Goal: Transaction & Acquisition: Purchase product/service

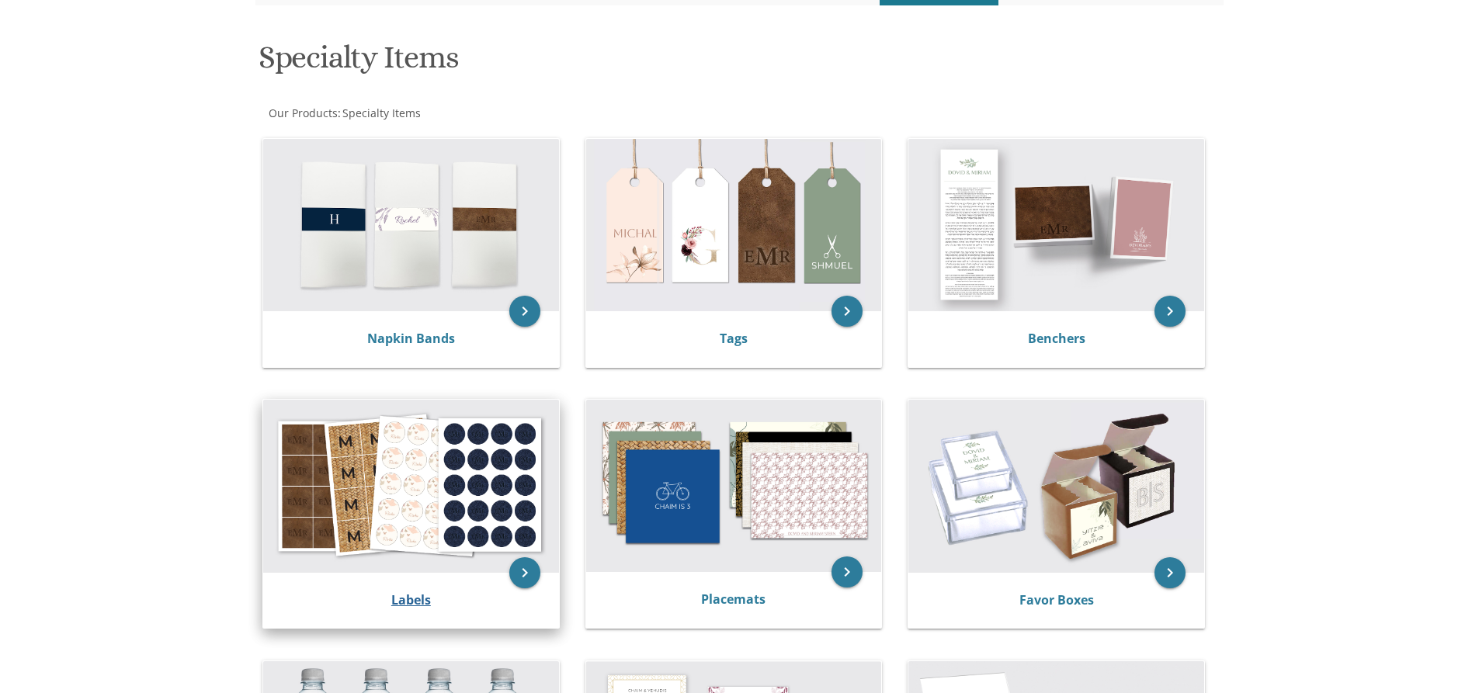
scroll to position [233, 0]
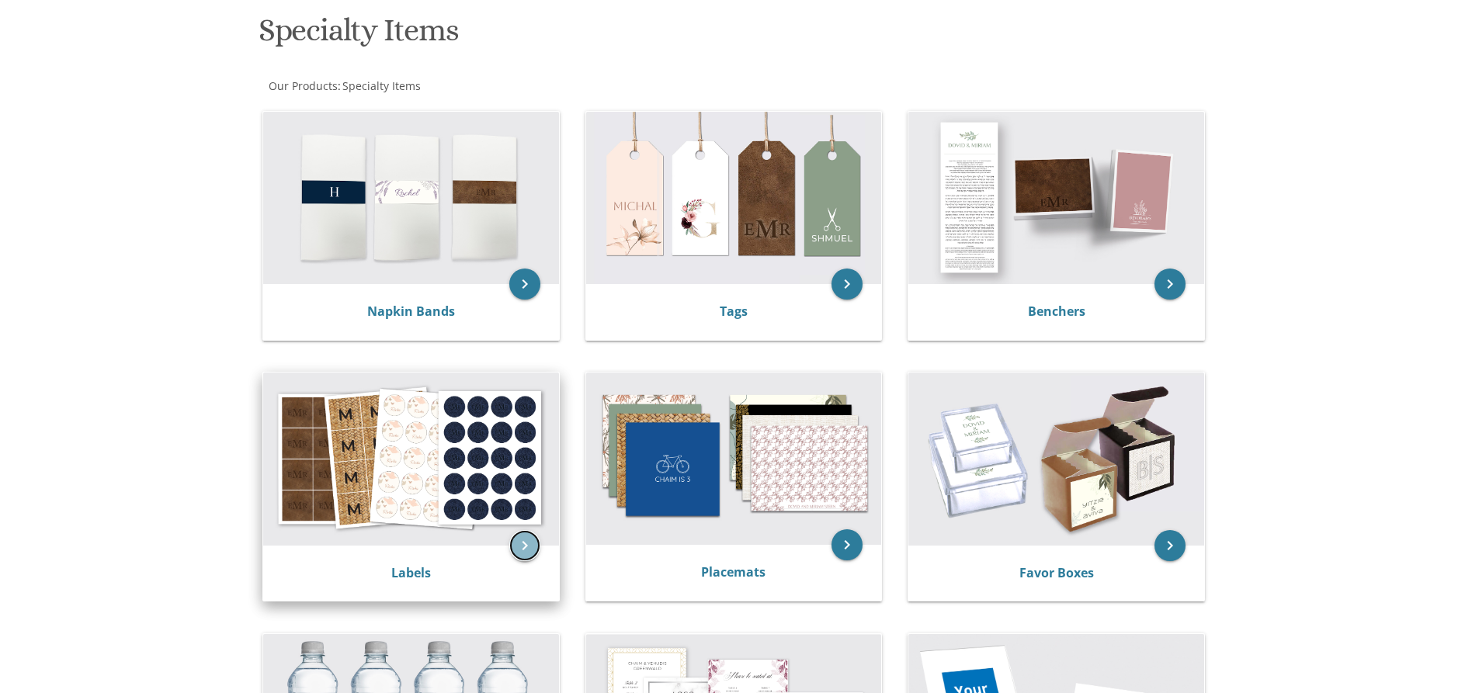
click at [517, 532] on icon "keyboard_arrow_right" at bounding box center [524, 545] width 31 height 31
click at [520, 542] on icon "keyboard_arrow_right" at bounding box center [524, 545] width 31 height 31
click at [440, 506] on img at bounding box center [411, 459] width 296 height 172
click at [397, 573] on link "Labels" at bounding box center [411, 572] width 40 height 17
click at [421, 570] on link "Labels" at bounding box center [411, 572] width 40 height 17
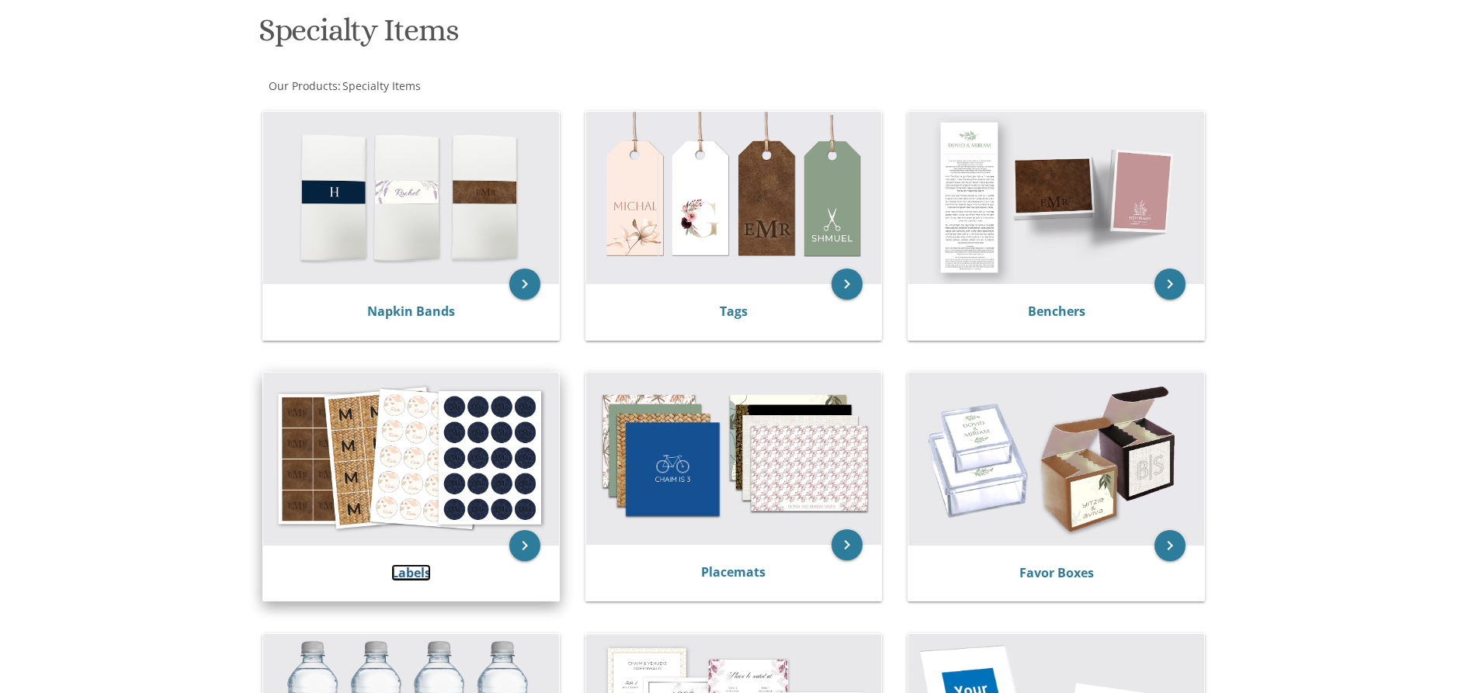
click at [421, 570] on link "Labels" at bounding box center [411, 572] width 40 height 17
click at [371, 475] on img at bounding box center [411, 459] width 296 height 172
click at [377, 462] on img at bounding box center [411, 459] width 296 height 172
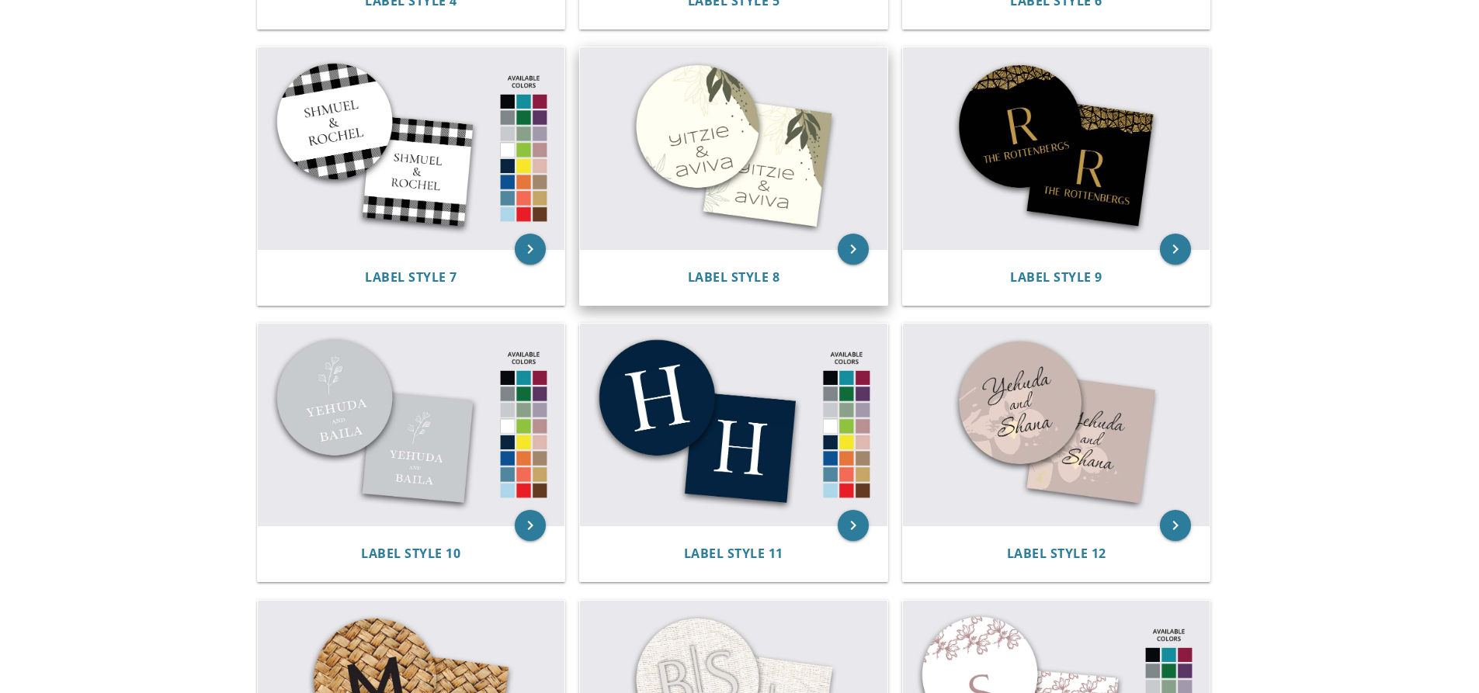
scroll to position [932, 0]
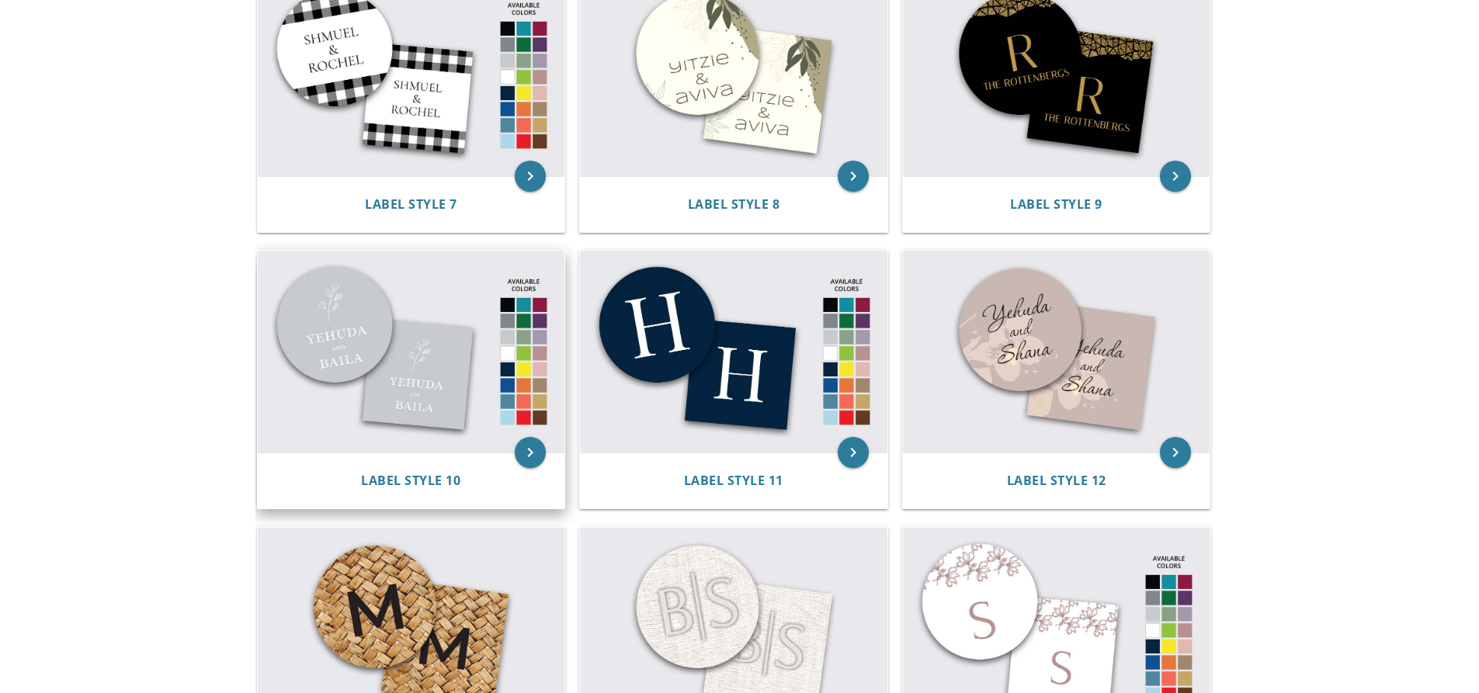
click at [460, 342] on img at bounding box center [411, 352] width 307 height 202
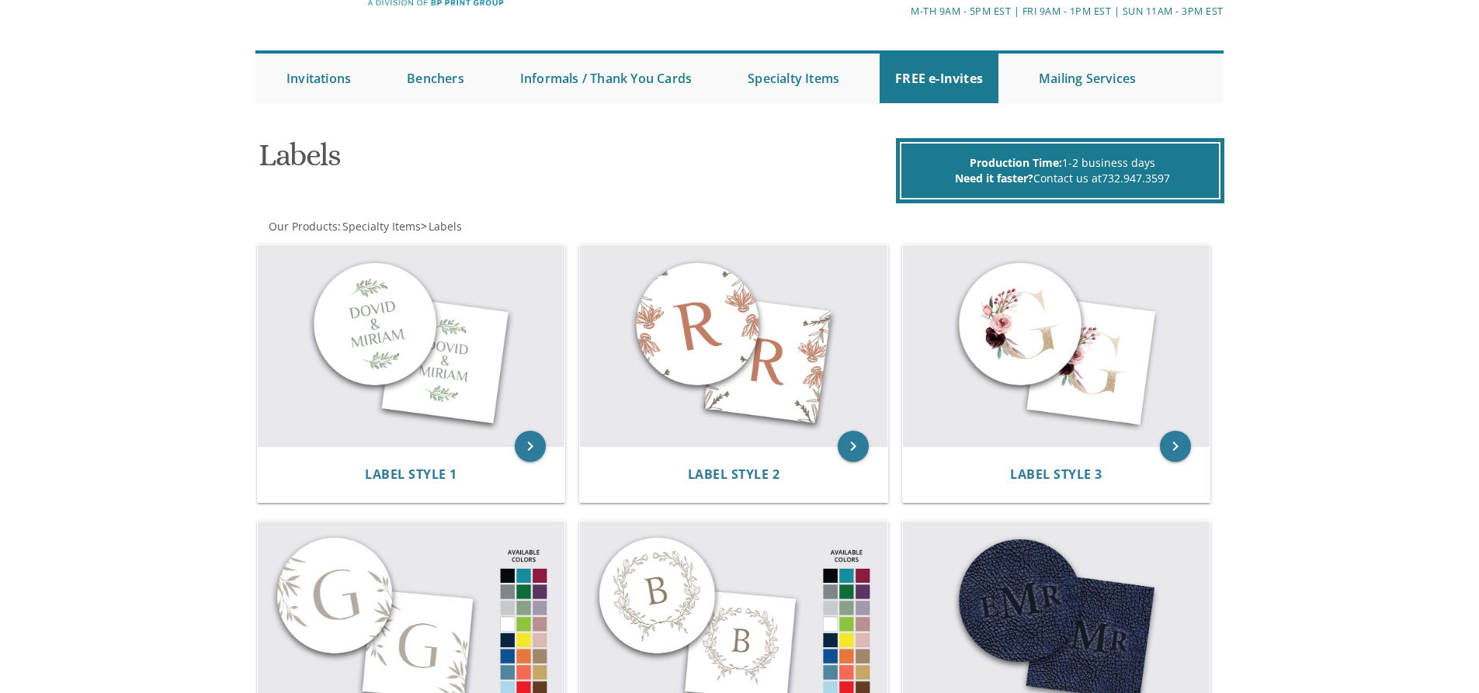
scroll to position [0, 0]
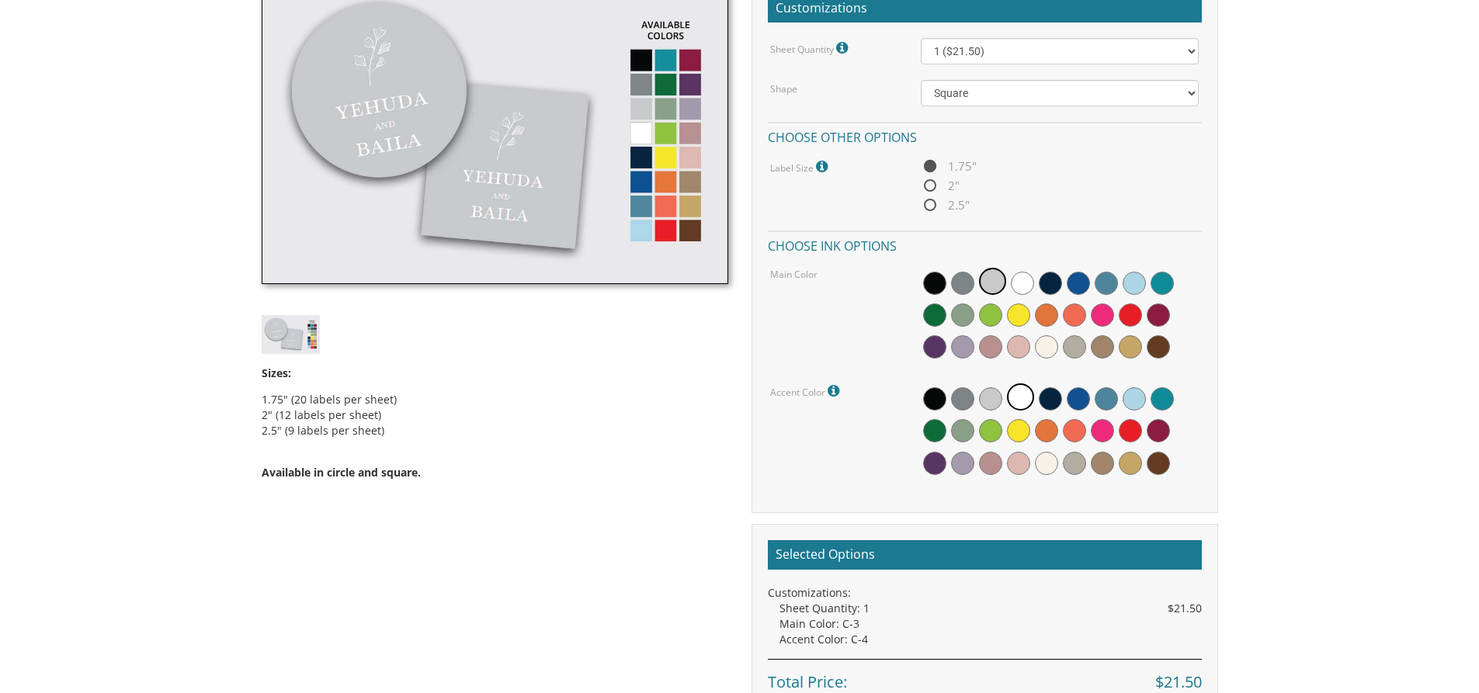
scroll to position [342, 0]
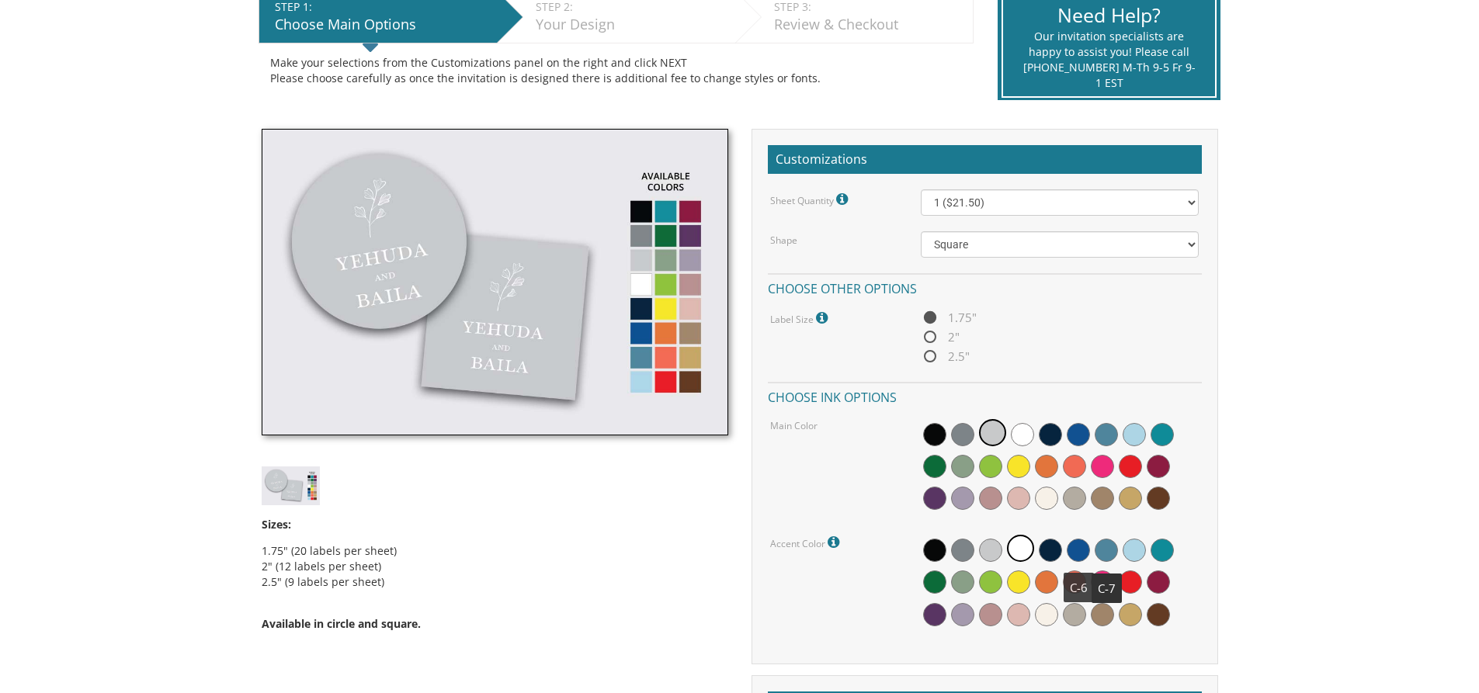
click at [1090, 550] on span at bounding box center [1078, 550] width 23 height 23
click at [1051, 548] on span at bounding box center [1050, 550] width 23 height 23
drag, startPoint x: 994, startPoint y: 550, endPoint x: 958, endPoint y: 545, distance: 36.1
click at [976, 550] on div at bounding box center [1060, 583] width 278 height 100
drag, startPoint x: 953, startPoint y: 542, endPoint x: 944, endPoint y: 512, distance: 30.7
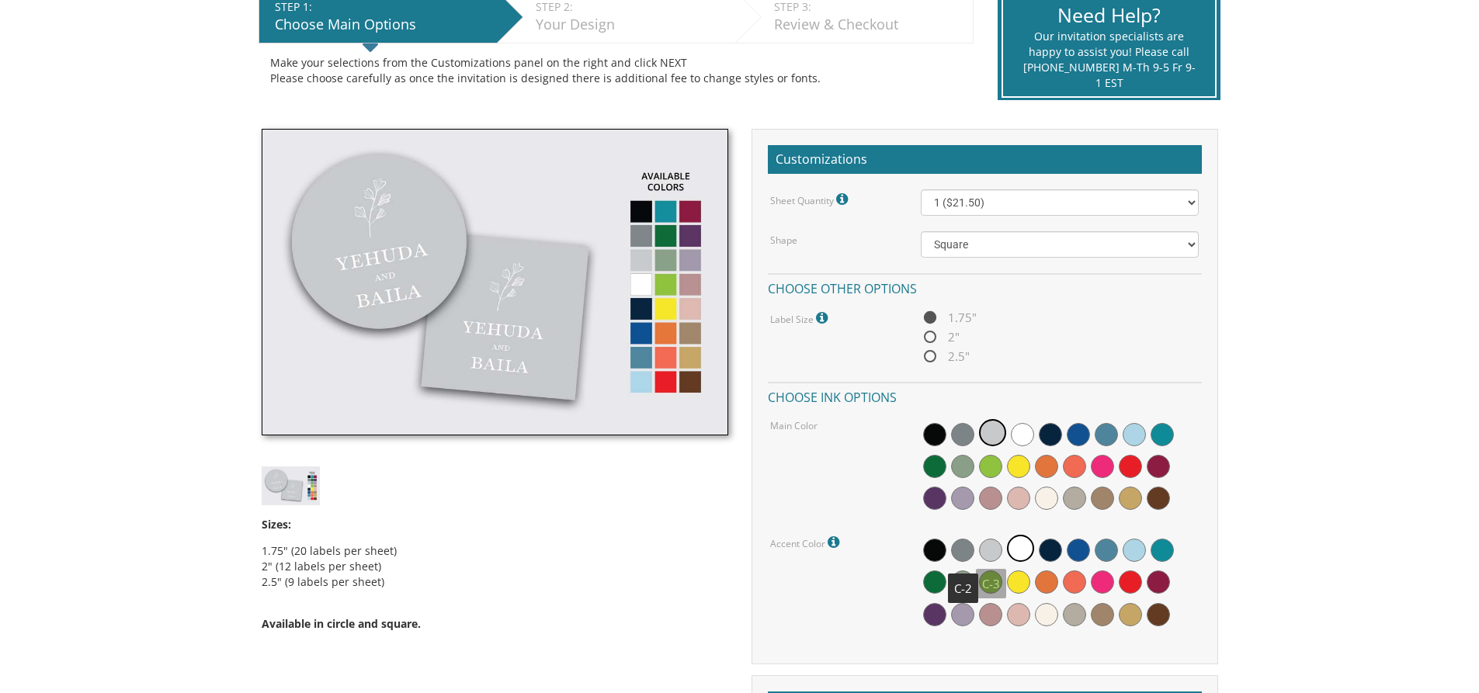
click at [951, 538] on div at bounding box center [1060, 583] width 278 height 100
drag, startPoint x: 944, startPoint y: 502, endPoint x: 939, endPoint y: 489, distance: 13.3
click at [943, 496] on span at bounding box center [934, 498] width 23 height 23
click at [1074, 238] on select "Square Circle" at bounding box center [1060, 244] width 278 height 26
